Goal: Task Accomplishment & Management: Use online tool/utility

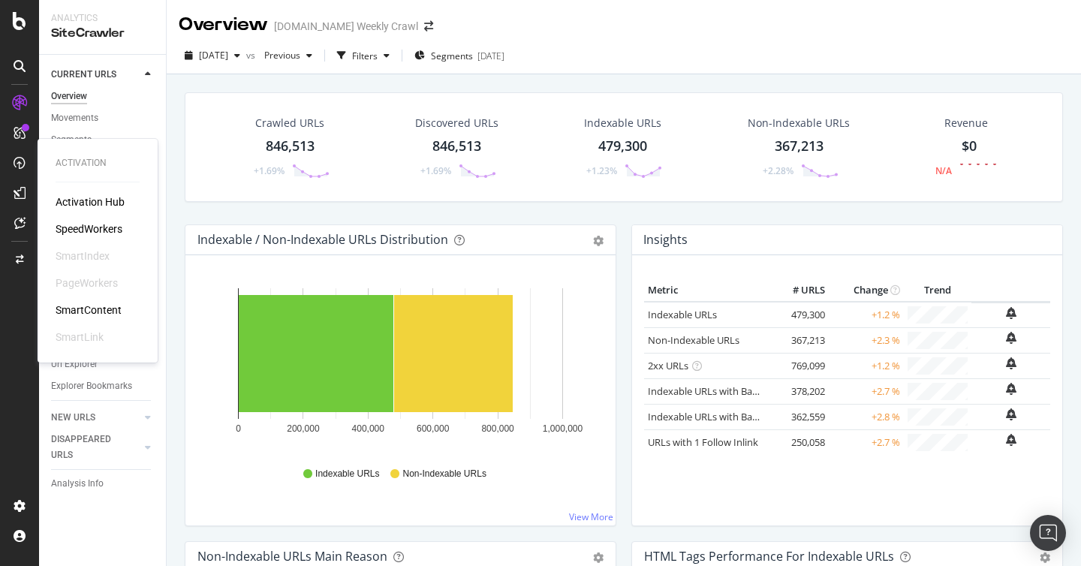
click at [113, 231] on div "SpeedWorkers" at bounding box center [89, 229] width 67 height 15
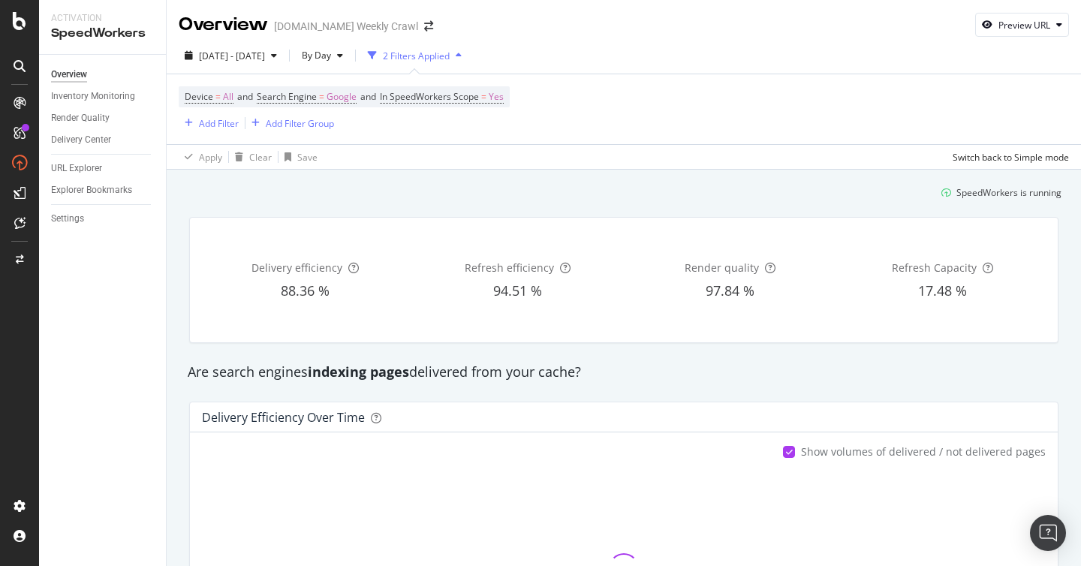
click at [642, 102] on div "Device = All and Search Engine = Google and In SpeedWorkers Scope = Yes Add Fil…" at bounding box center [624, 109] width 891 height 70
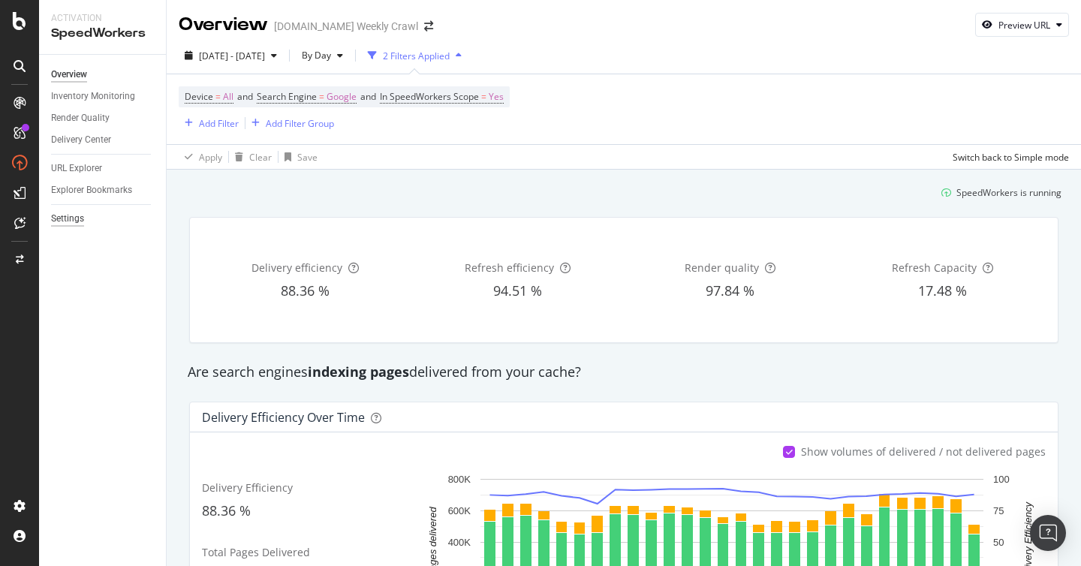
click at [72, 221] on div "Settings" at bounding box center [67, 219] width 33 height 16
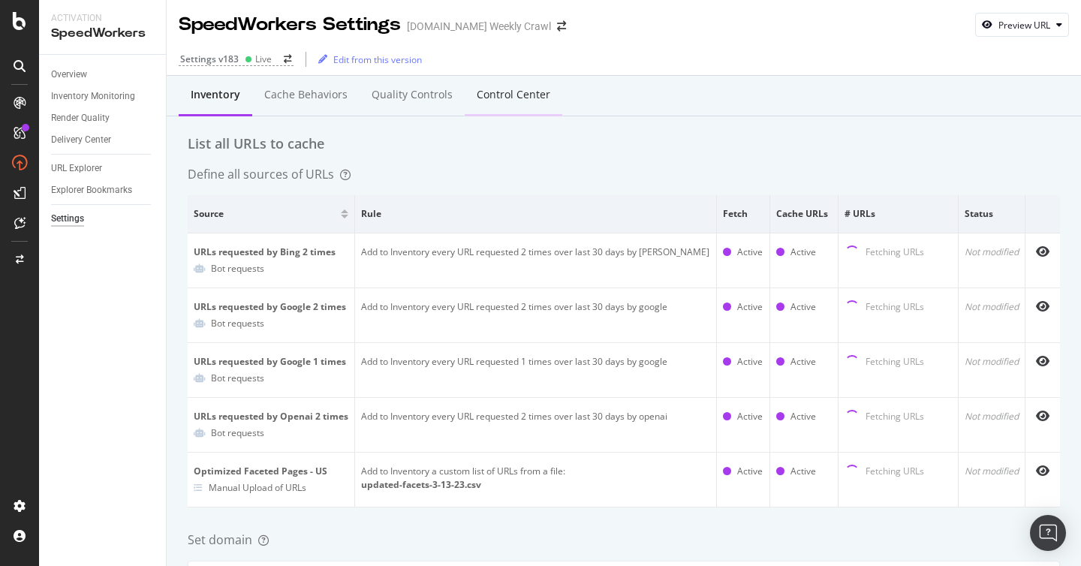
click at [531, 101] on div "Control Center" at bounding box center [514, 94] width 74 height 15
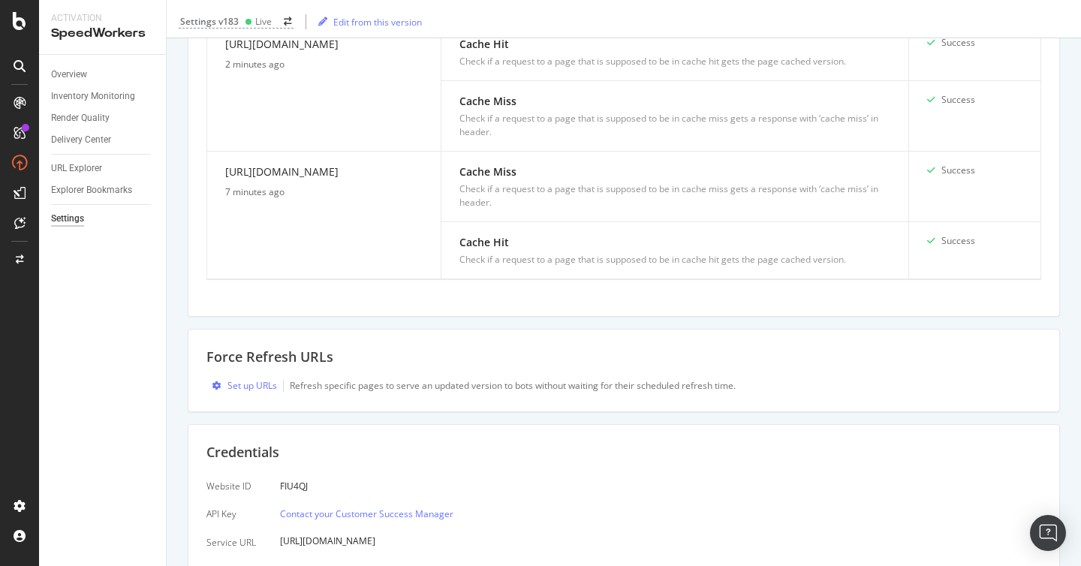
scroll to position [886, 0]
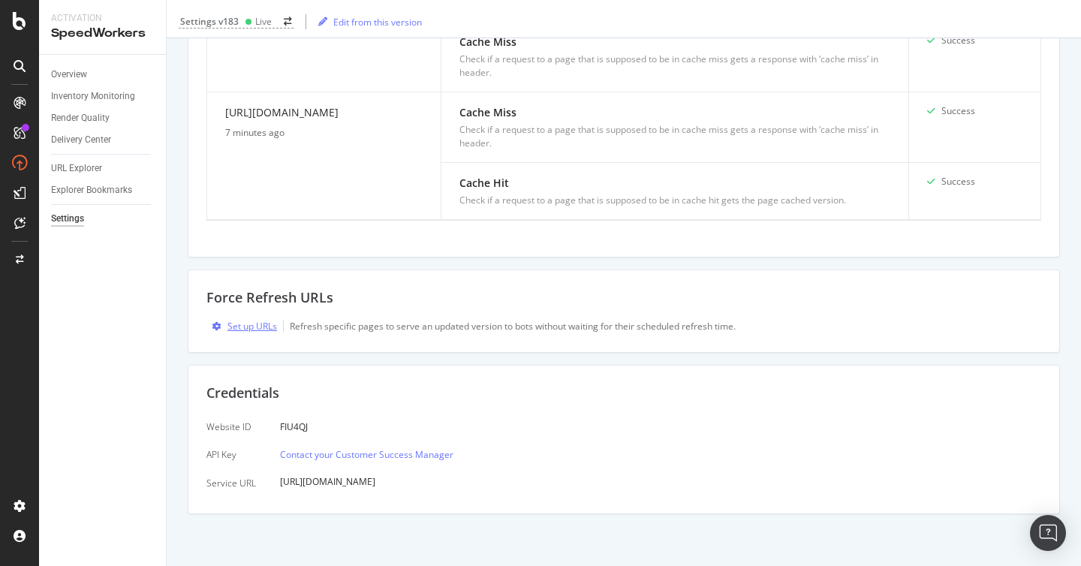
click at [235, 332] on div "Set up URLs" at bounding box center [253, 326] width 50 height 13
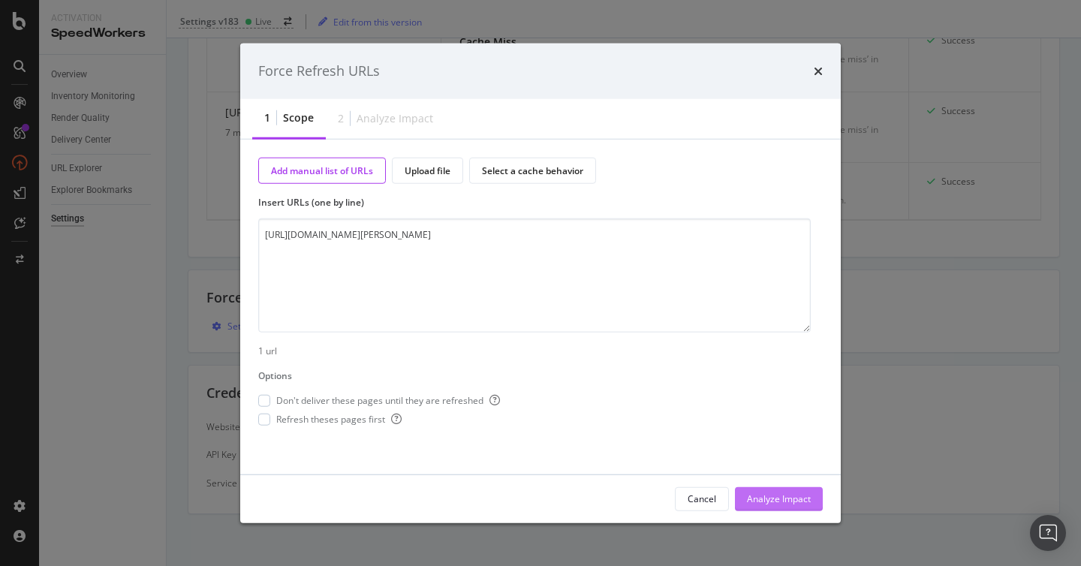
type textarea "[URL][DOMAIN_NAME][PERSON_NAME]"
click at [764, 491] on div "Analyze Impact" at bounding box center [779, 498] width 64 height 23
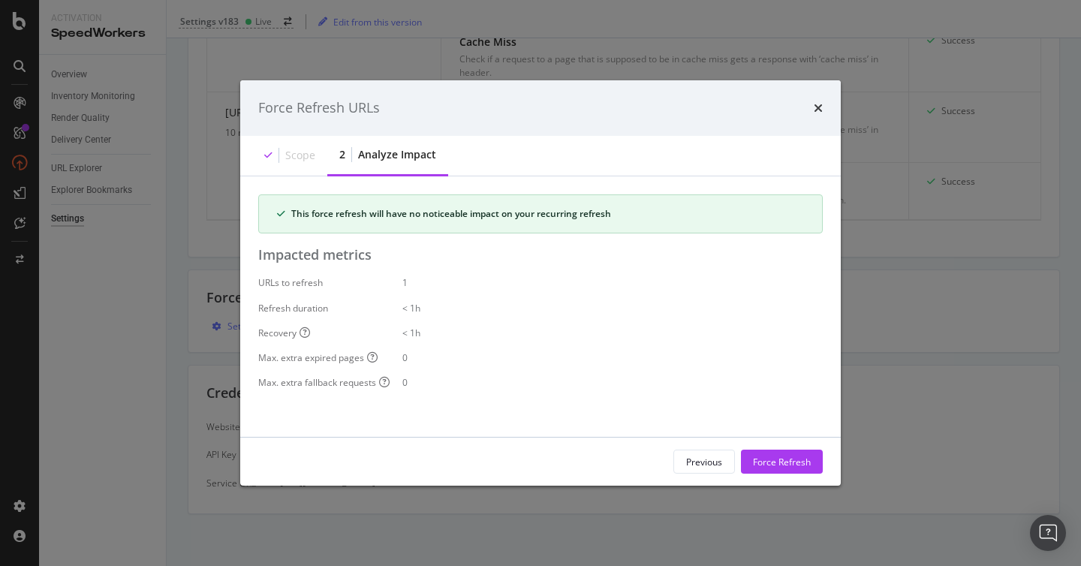
click at [695, 371] on div "URLs to refresh 1 Refresh duration < 1h Recovery < 1h Max. extra expired pages …" at bounding box center [540, 332] width 565 height 113
click at [786, 457] on div "Force Refresh" at bounding box center [782, 461] width 58 height 13
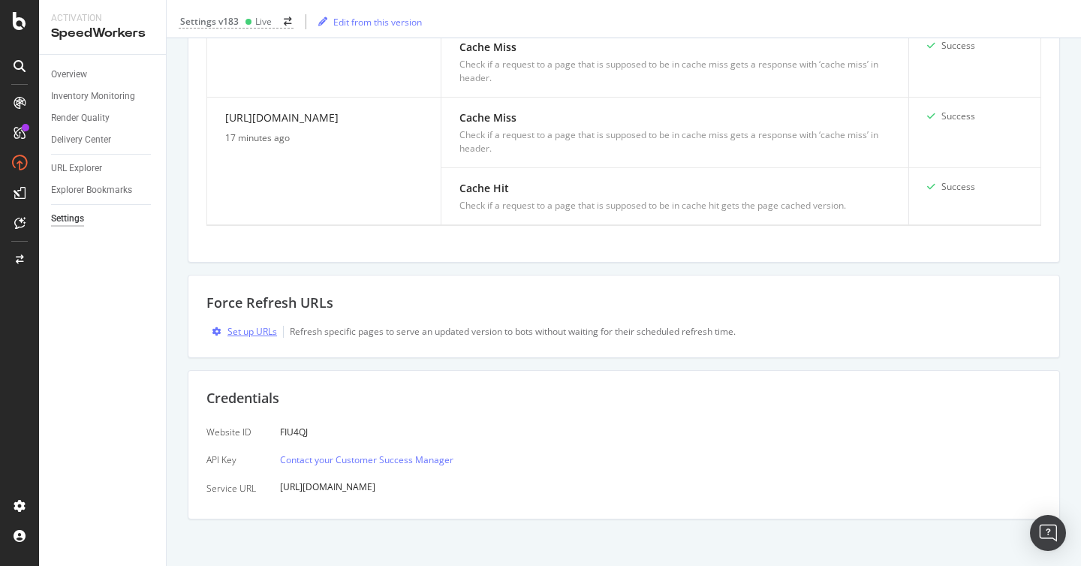
scroll to position [882, 0]
drag, startPoint x: 830, startPoint y: 336, endPoint x: 839, endPoint y: 336, distance: 9.0
click at [831, 336] on div "Set up URLs Refresh specific pages to serve an updated version to bots without …" at bounding box center [624, 331] width 835 height 14
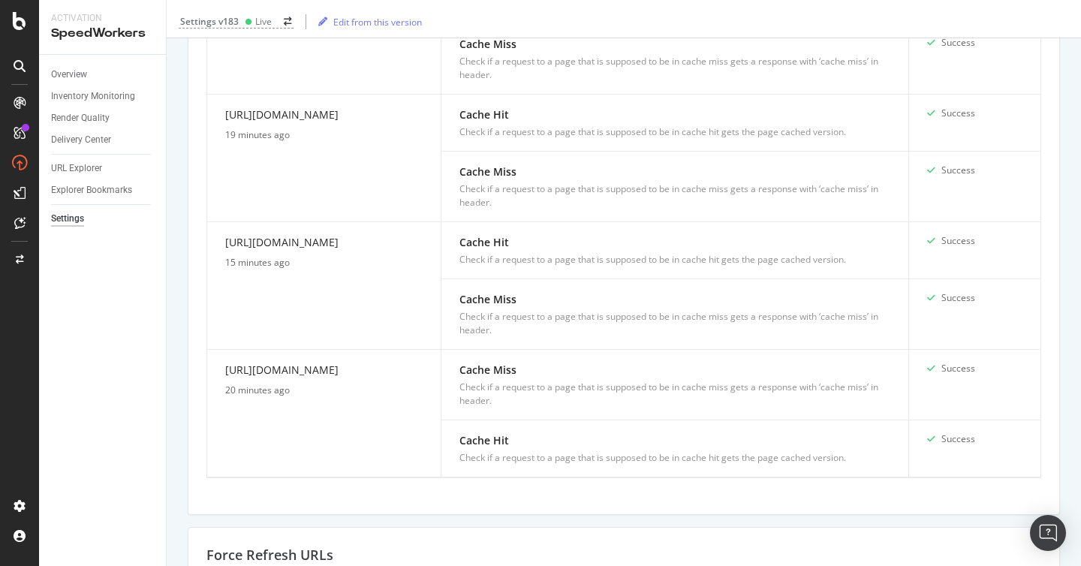
scroll to position [632, 0]
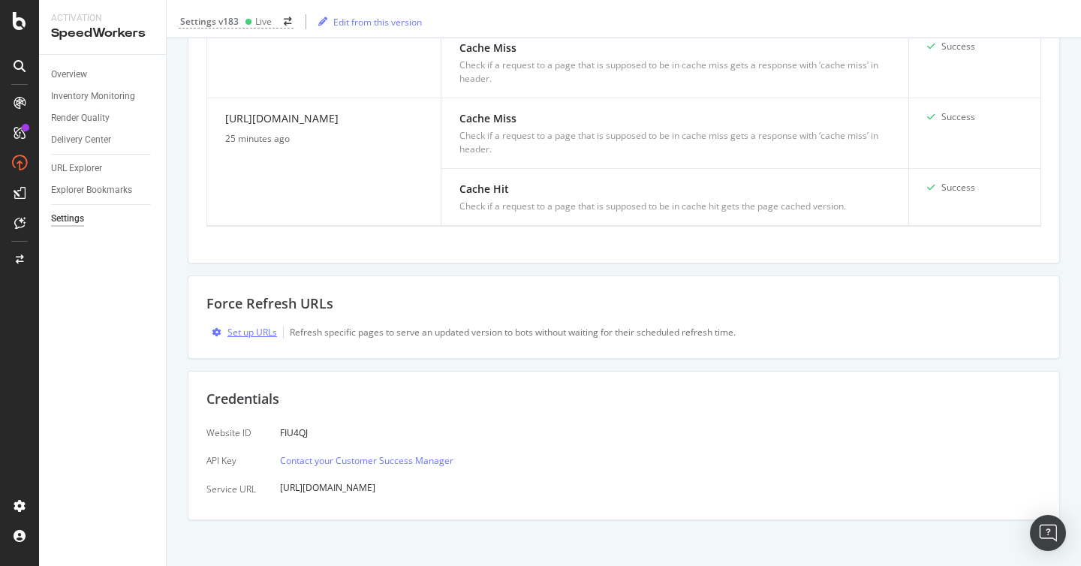
drag, startPoint x: 243, startPoint y: 322, endPoint x: 254, endPoint y: 330, distance: 14.0
click at [243, 322] on div "Force Refresh URLs Set up URLs Refresh specific pages to serve an updated versi…" at bounding box center [624, 317] width 873 height 83
click at [255, 333] on div "Set up URLs" at bounding box center [253, 333] width 50 height 13
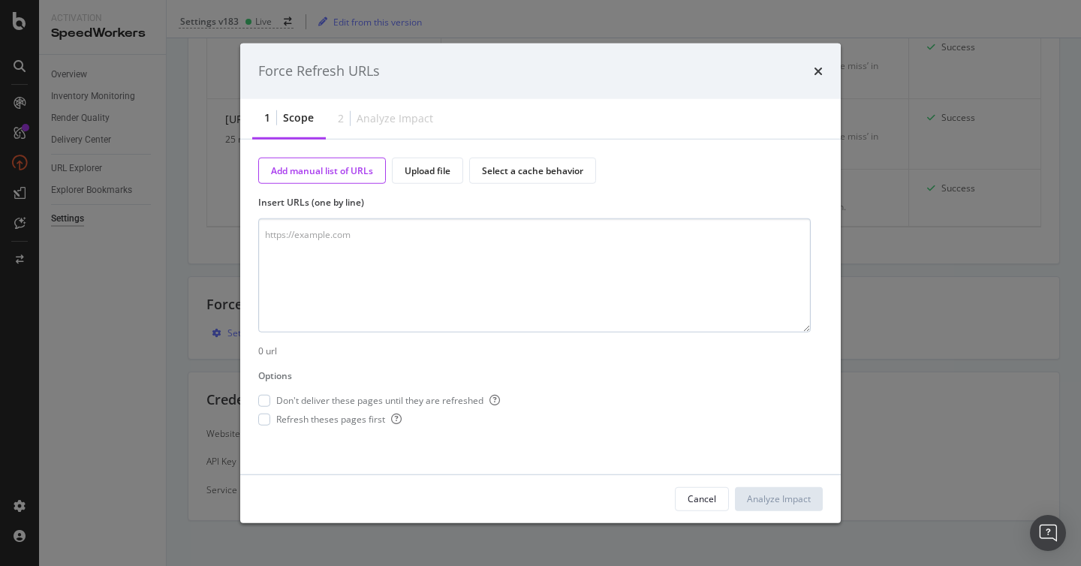
click at [313, 235] on textarea "modal" at bounding box center [534, 276] width 553 height 114
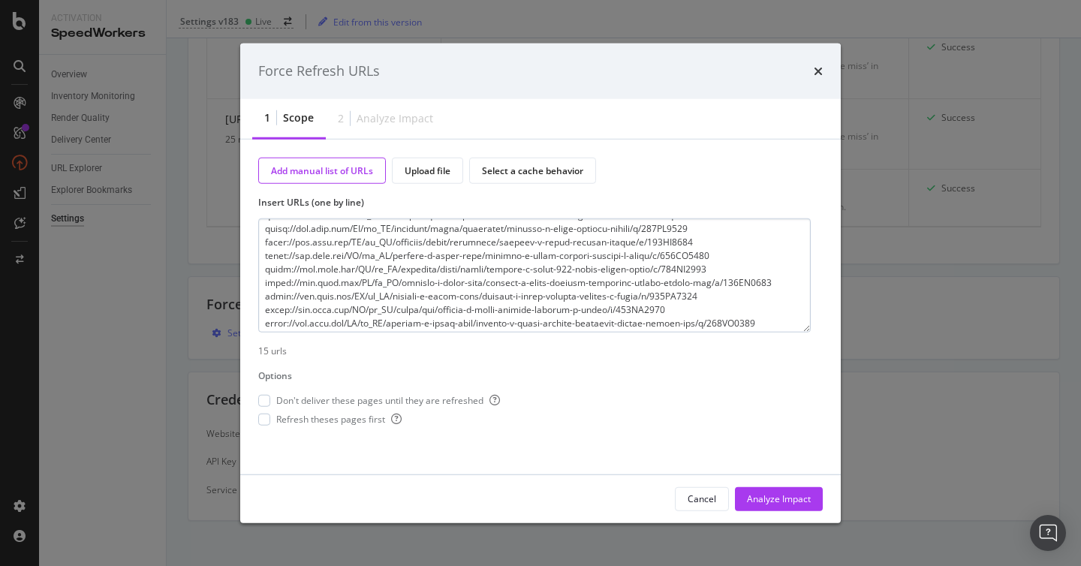
scroll to position [0, 0]
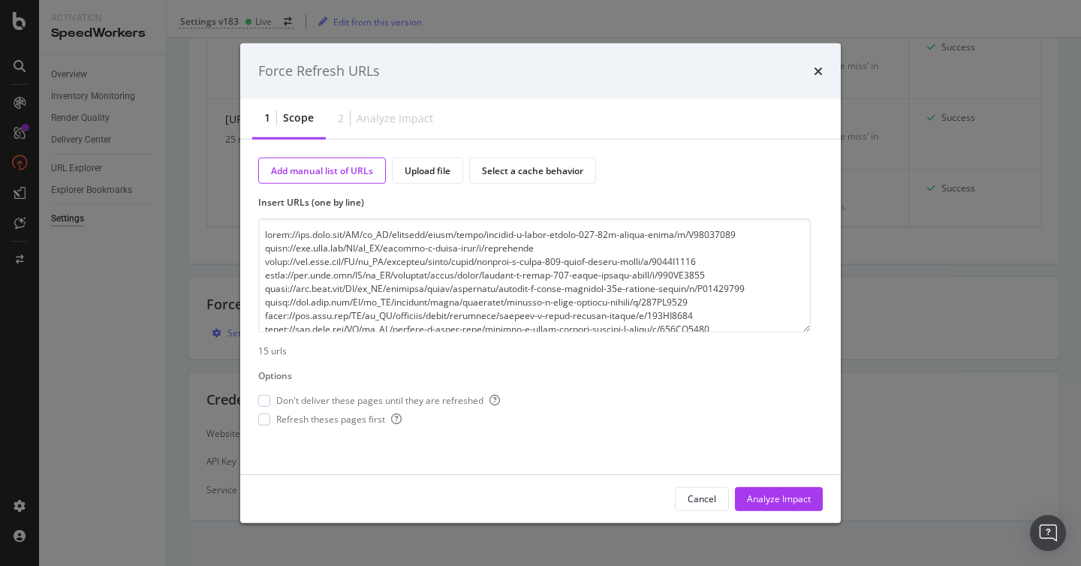
drag, startPoint x: 551, startPoint y: 252, endPoint x: 255, endPoint y: 247, distance: 295.9
click at [255, 247] on div "Add manual list of URLs Upload file Select a cache behavior Insert URLs (one by…" at bounding box center [540, 306] width 601 height 335
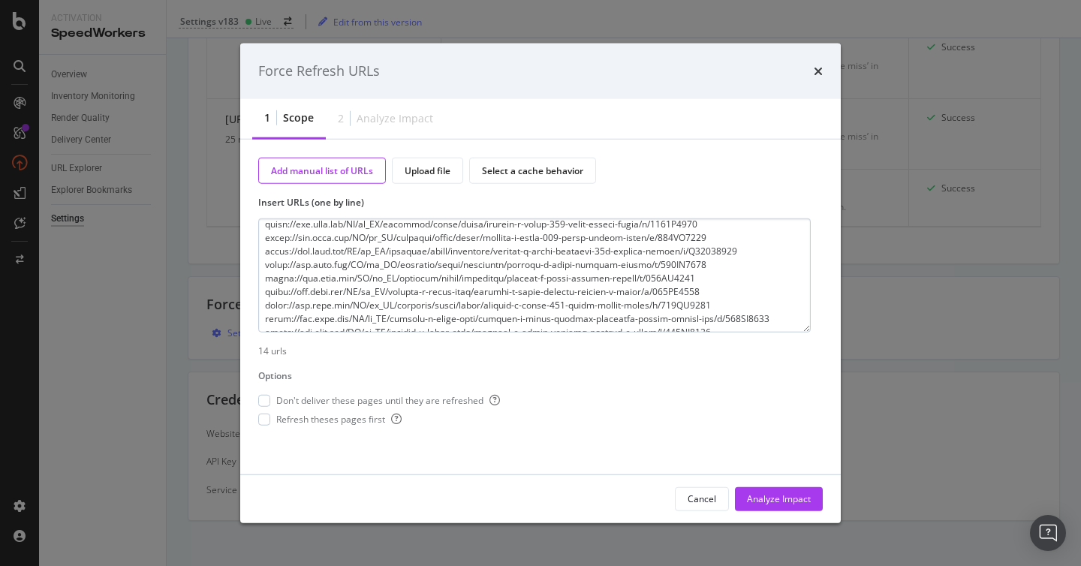
scroll to position [95, 0]
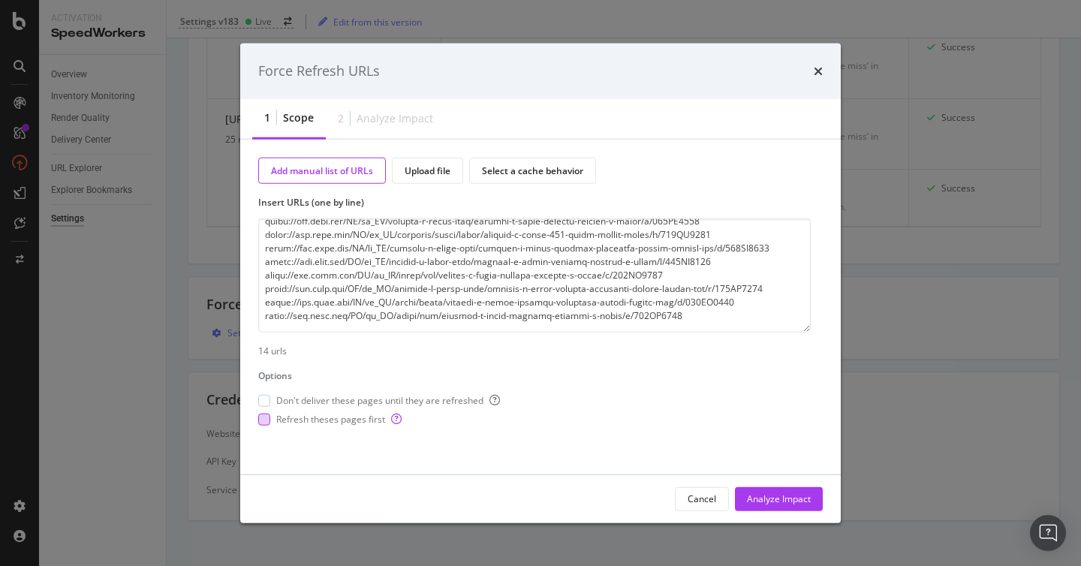
type textarea "[URL][DOMAIN_NAME][PERSON_NAME] [URL][DOMAIN_NAME][PERSON_NAME] [URL][DOMAIN_NA…"
click at [269, 420] on div "modal" at bounding box center [264, 420] width 12 height 12
click at [790, 496] on div "Analyze Impact" at bounding box center [779, 499] width 64 height 13
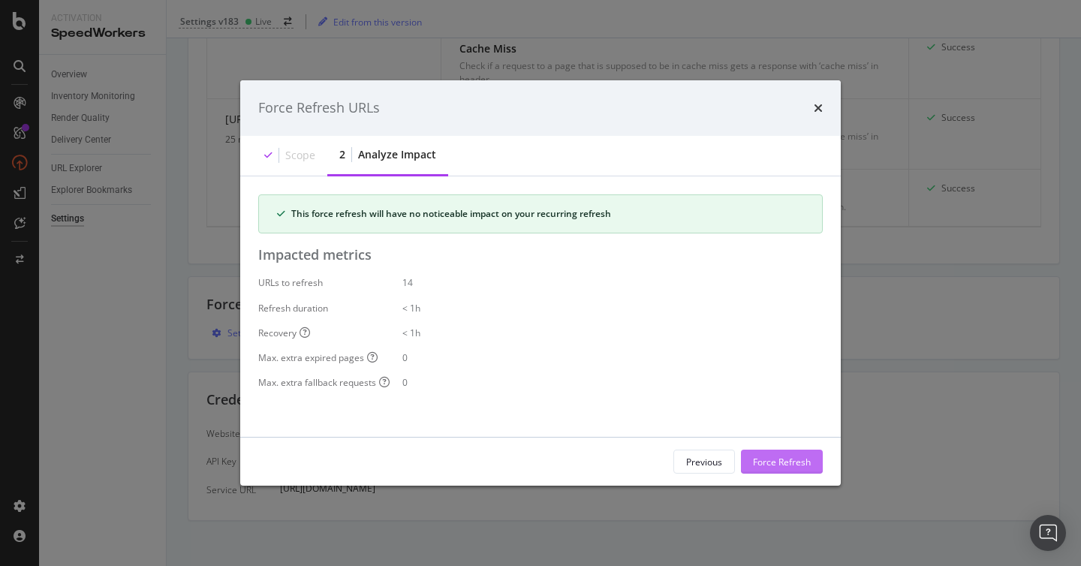
click at [786, 457] on div "Force Refresh" at bounding box center [782, 461] width 58 height 13
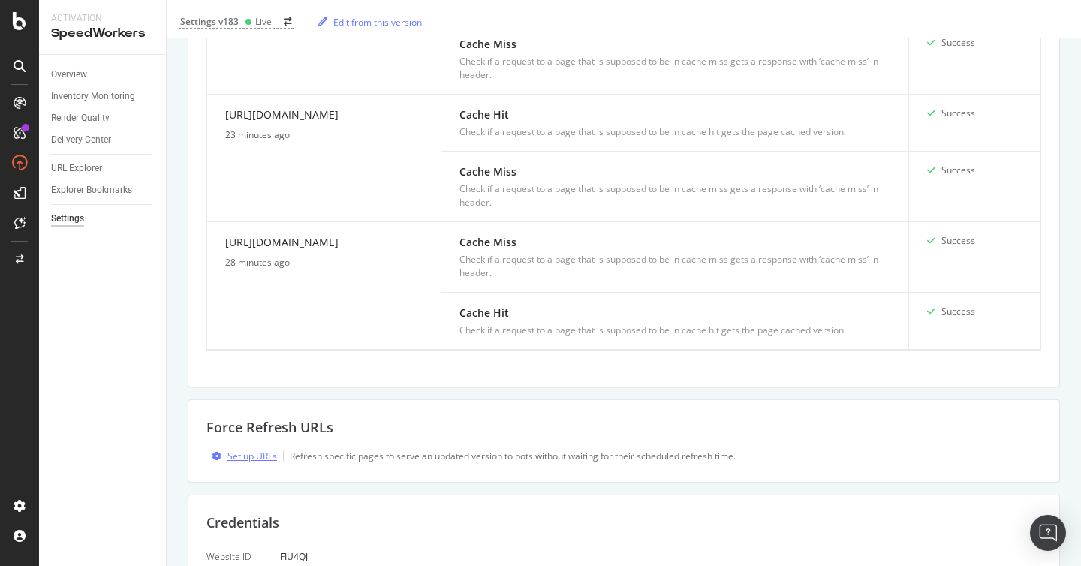
scroll to position [757, 0]
click at [866, 470] on div "Force Refresh URLs Set up URLs Refresh specific pages to serve an updated versi…" at bounding box center [624, 440] width 873 height 83
